Goal: Navigation & Orientation: Find specific page/section

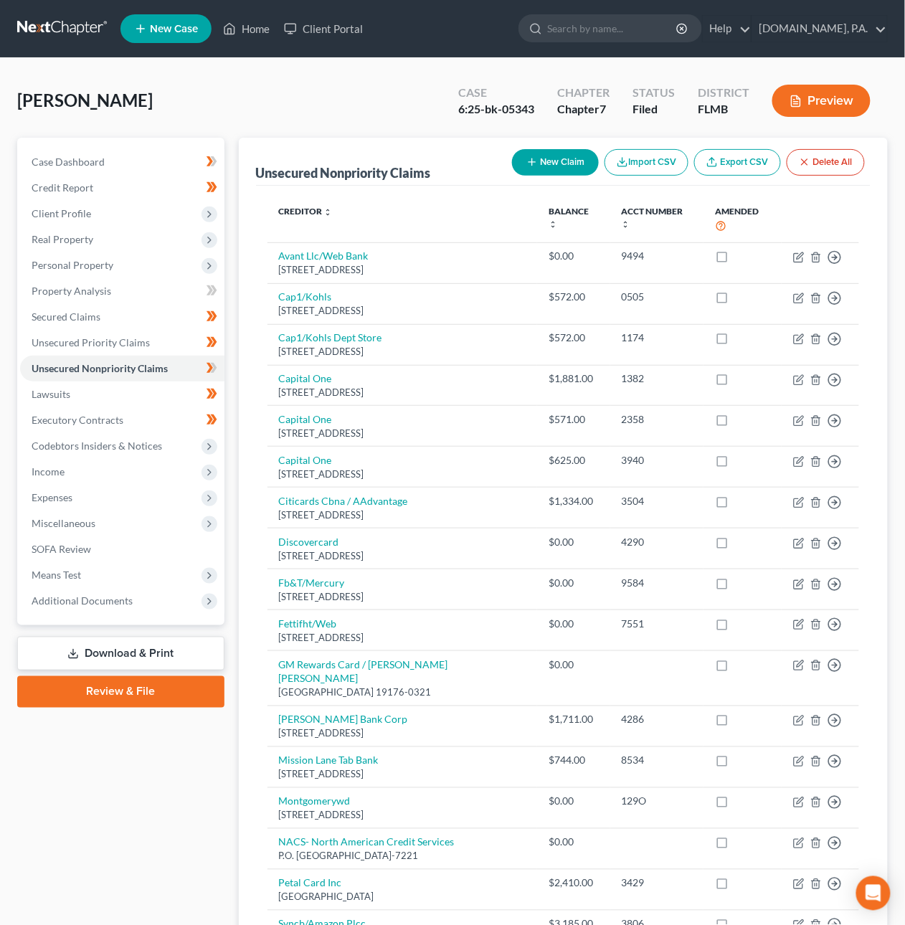
click at [55, 26] on link at bounding box center [63, 29] width 92 height 26
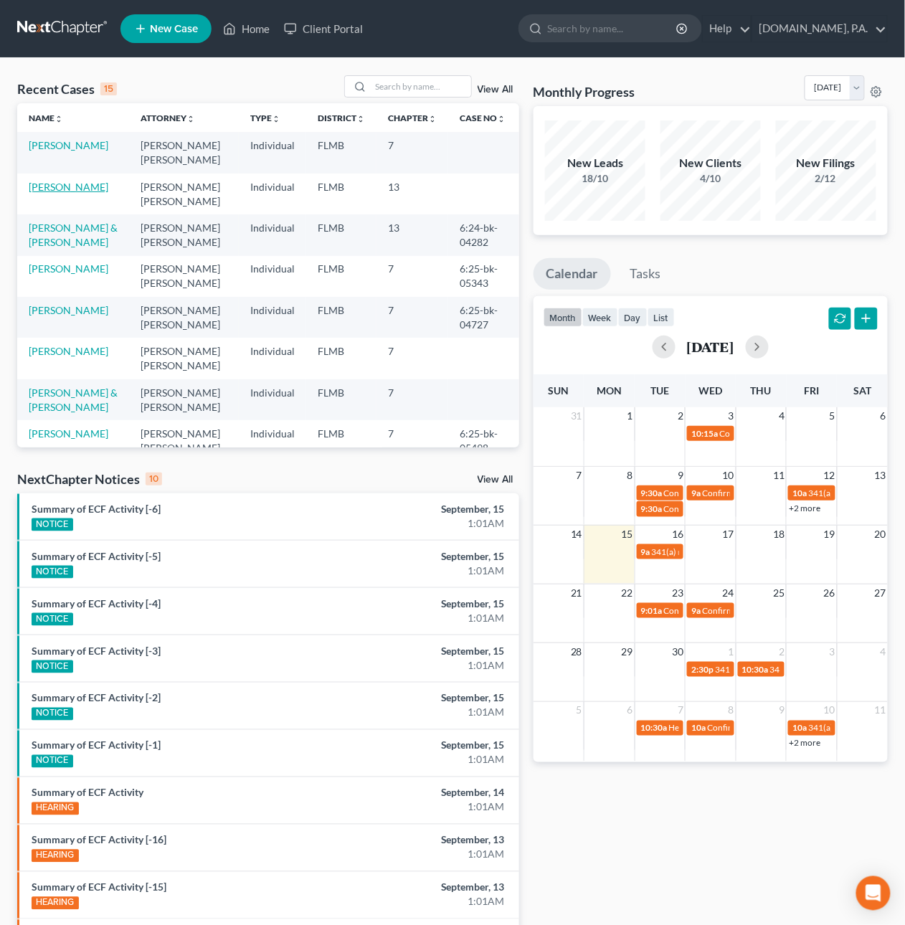
click at [52, 184] on link "[PERSON_NAME]" at bounding box center [69, 187] width 80 height 12
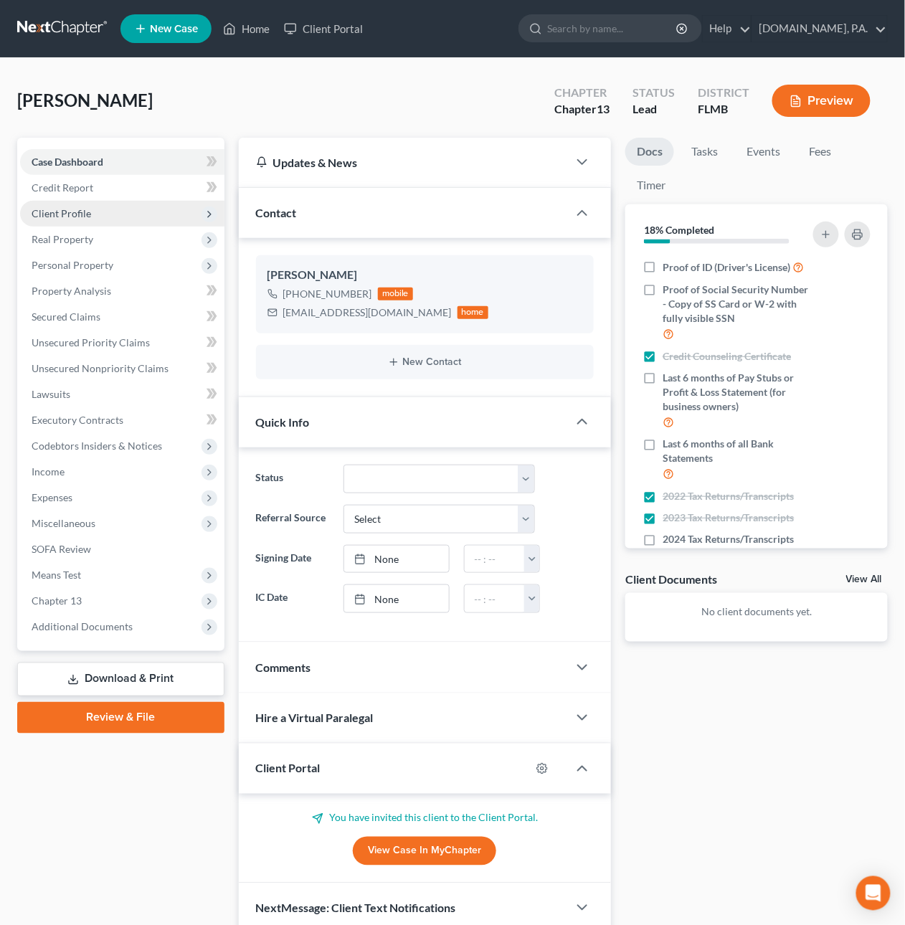
click at [70, 214] on span "Client Profile" at bounding box center [62, 213] width 60 height 12
